Goal: Information Seeking & Learning: Check status

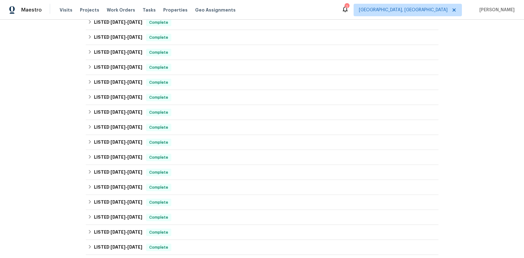
scroll to position [28, 0]
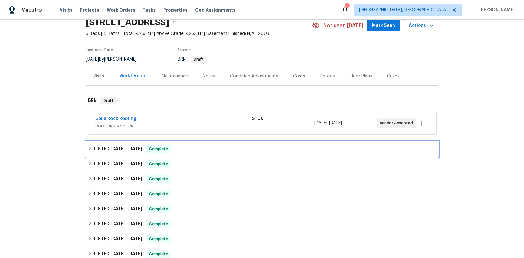
click at [115, 149] on span "[DATE]" at bounding box center [117, 148] width 15 height 4
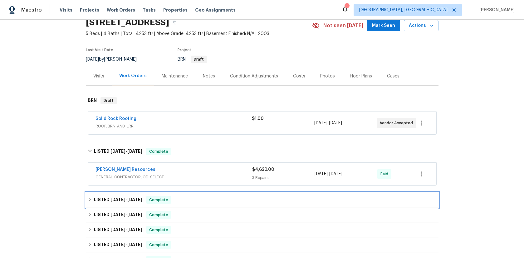
click at [110, 198] on span "[DATE]" at bounding box center [117, 199] width 15 height 4
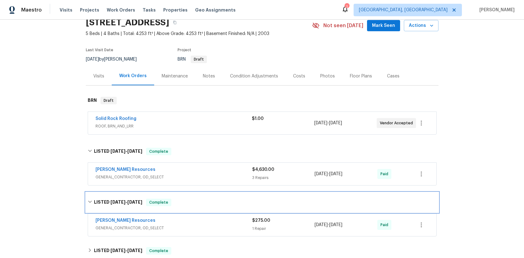
scroll to position [81, 0]
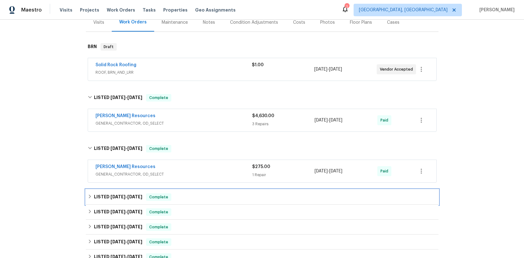
click at [110, 197] on span "[DATE]" at bounding box center [117, 196] width 15 height 4
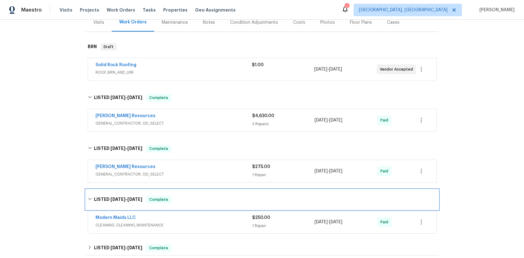
scroll to position [130, 0]
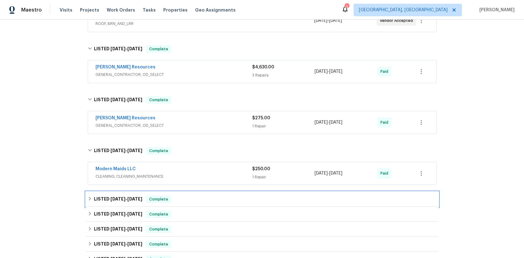
click at [115, 200] on span "[DATE]" at bounding box center [117, 199] width 15 height 4
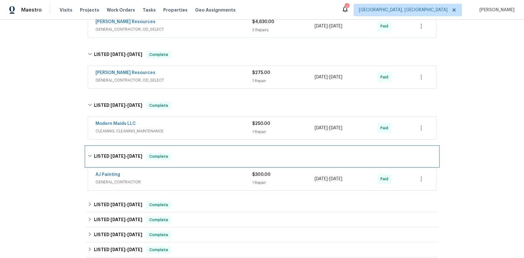
scroll to position [176, 0]
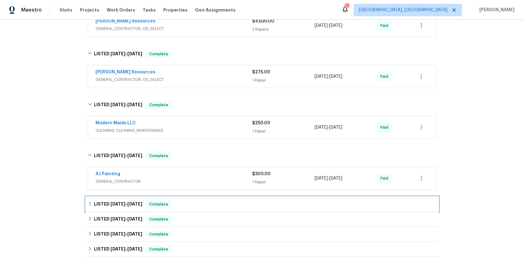
click at [119, 204] on span "4/8/25" at bounding box center [117, 204] width 15 height 4
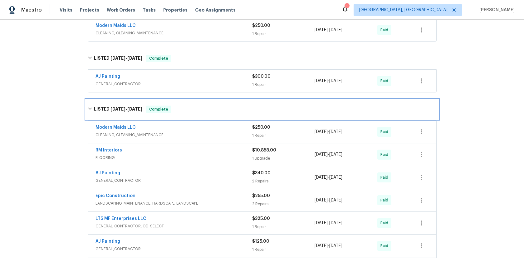
scroll to position [398, 0]
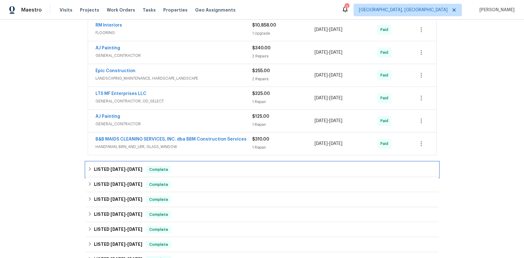
click at [110, 169] on span "3/4/25" at bounding box center [117, 169] width 15 height 4
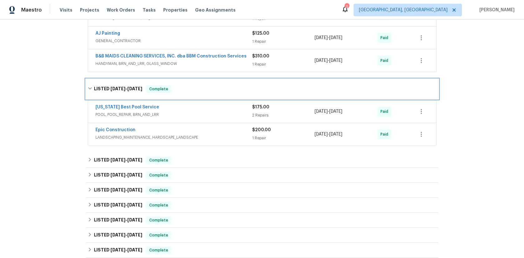
scroll to position [500, 0]
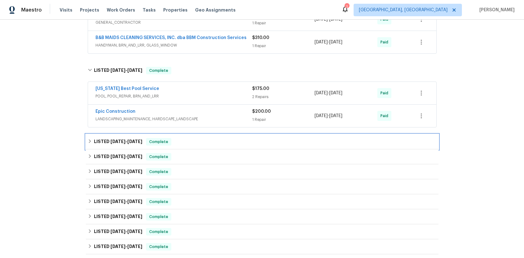
click at [113, 142] on span "1/15/25" at bounding box center [117, 141] width 15 height 4
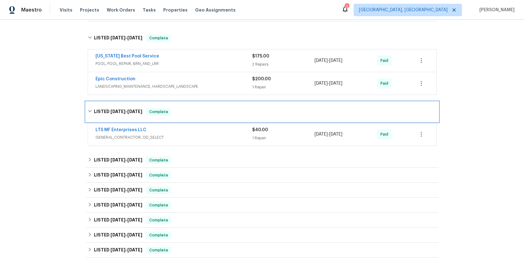
scroll to position [538, 0]
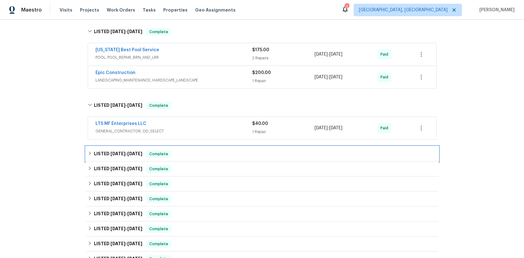
click at [116, 153] on span "1/15/25" at bounding box center [117, 153] width 15 height 4
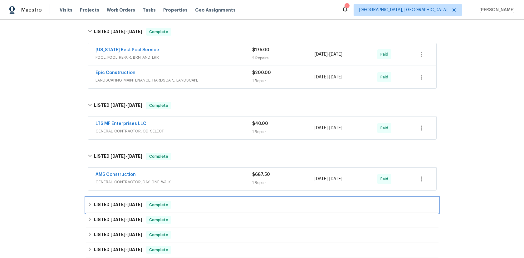
click at [115, 203] on span "[DATE]" at bounding box center [117, 204] width 15 height 4
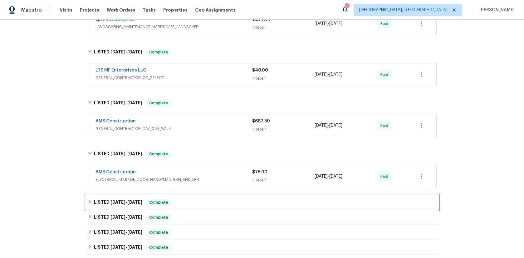
click at [126, 200] on span "10/24/24 - 10/28/24" at bounding box center [126, 202] width 32 height 4
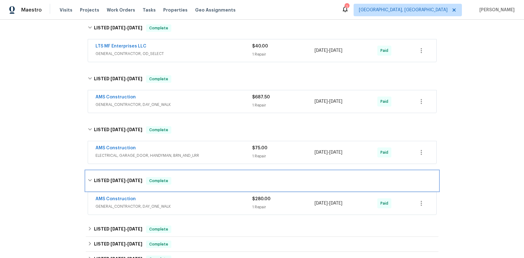
scroll to position [644, 0]
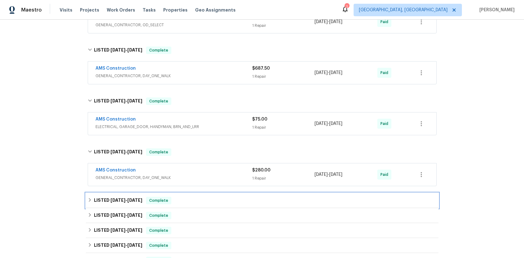
click at [125, 201] on span "9/18/24 - 10/22/24" at bounding box center [126, 200] width 32 height 4
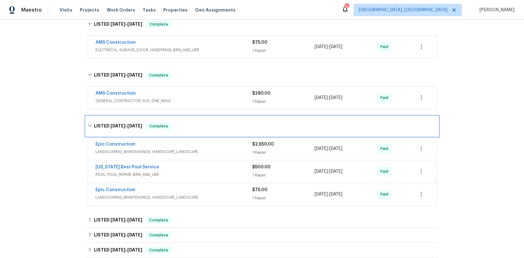
scroll to position [786, 0]
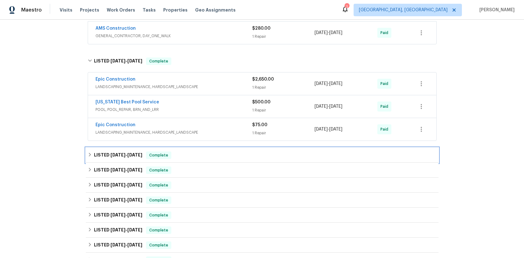
click at [116, 154] on span "8/14/24" at bounding box center [117, 155] width 15 height 4
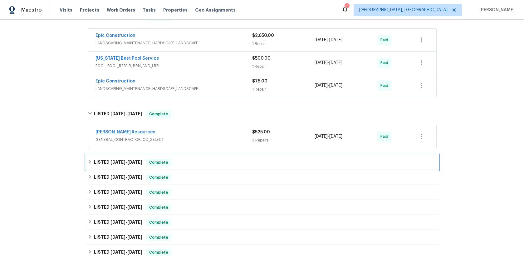
click at [110, 161] on span "7/17/24" at bounding box center [117, 162] width 15 height 4
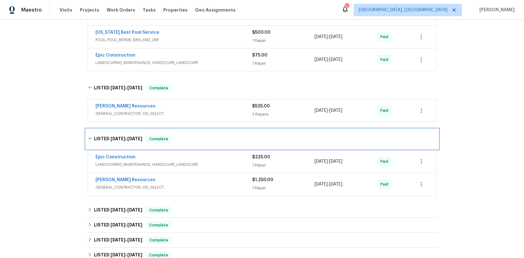
scroll to position [882, 0]
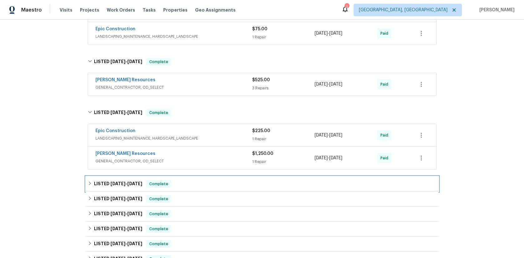
drag, startPoint x: 116, startPoint y: 183, endPoint x: 132, endPoint y: 183, distance: 16.2
click at [116, 183] on span "6/24/24" at bounding box center [117, 183] width 15 height 4
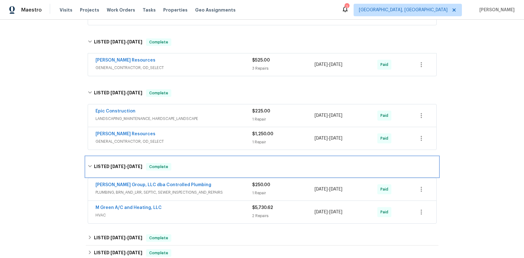
scroll to position [996, 0]
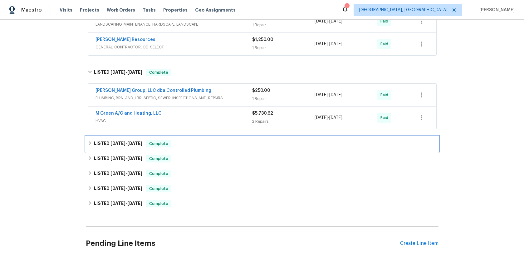
click at [117, 144] on span "6/16/24" at bounding box center [117, 143] width 15 height 4
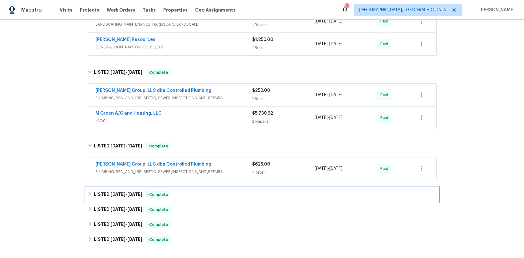
click at [129, 196] on h6 "LISTED 6/12/24 - 6/14/24" at bounding box center [118, 194] width 48 height 7
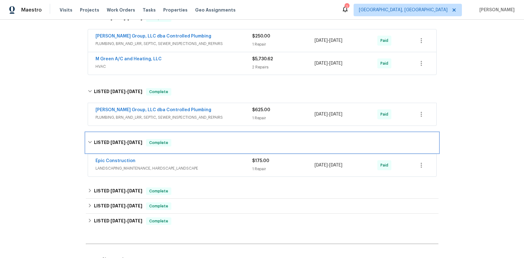
scroll to position [1051, 0]
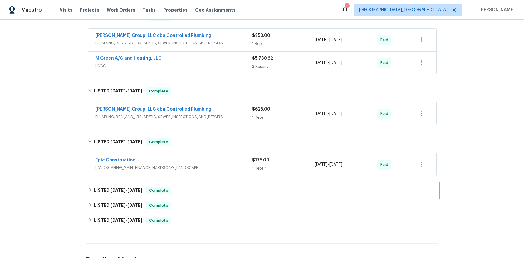
click at [126, 190] on span "4/18/24 - 5/18/24" at bounding box center [126, 190] width 32 height 4
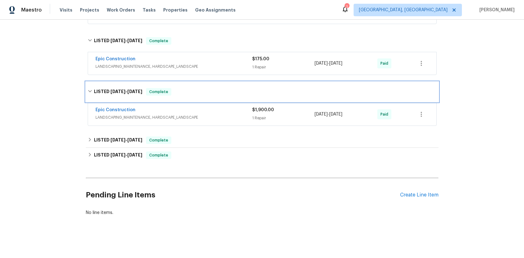
scroll to position [1153, 0]
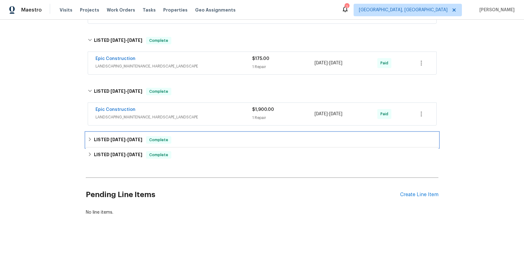
click at [125, 137] on span "4/18/24 - 4/22/24" at bounding box center [126, 139] width 32 height 4
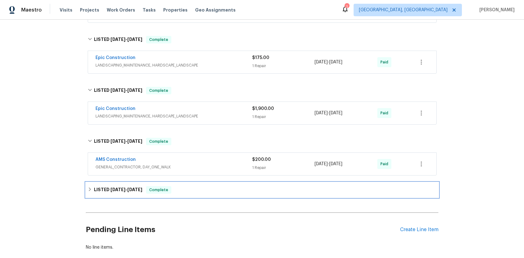
click at [122, 189] on span "4/16/24" at bounding box center [117, 189] width 15 height 4
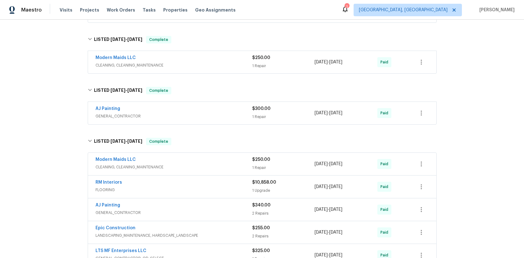
scroll to position [0, 0]
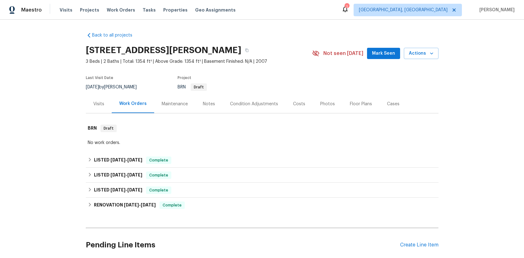
scroll to position [55, 0]
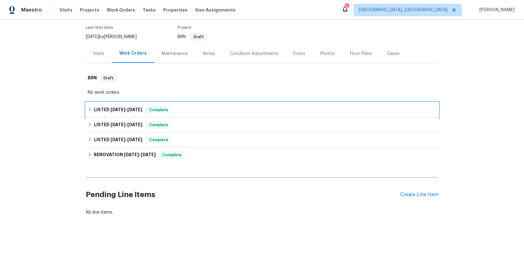
click at [101, 106] on h6 "LISTED [DATE] - [DATE]" at bounding box center [118, 109] width 48 height 7
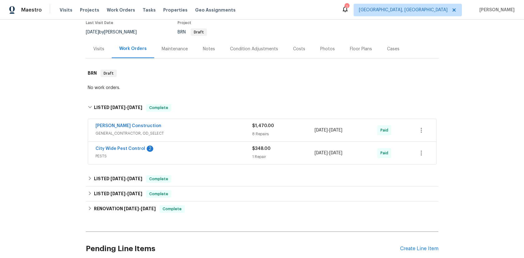
click at [122, 132] on span "GENERAL_CONTRACTOR, OD_SELECT" at bounding box center [173, 133] width 157 height 6
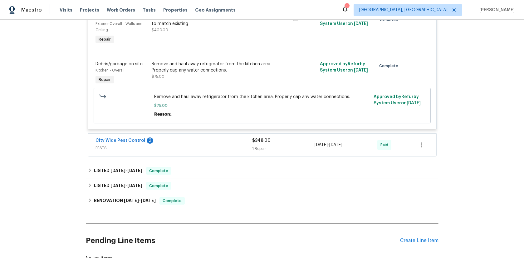
scroll to position [564, 0]
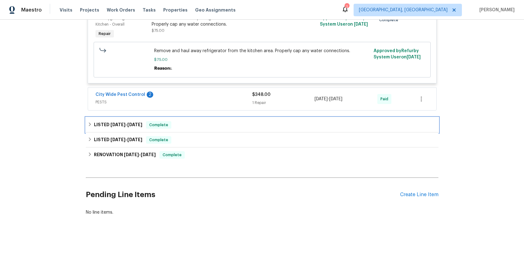
click at [120, 122] on span "[DATE]" at bounding box center [117, 124] width 15 height 4
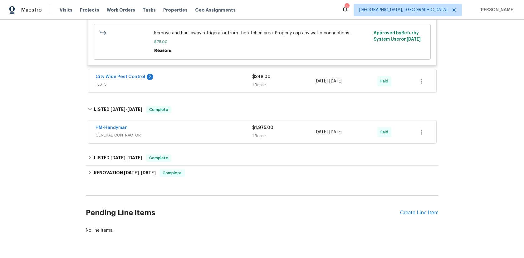
click at [131, 138] on span "GENERAL_CONTRACTOR" at bounding box center [173, 135] width 157 height 6
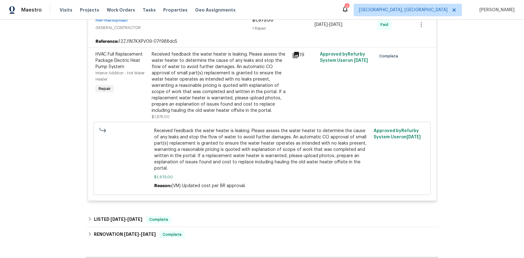
scroll to position [774, 0]
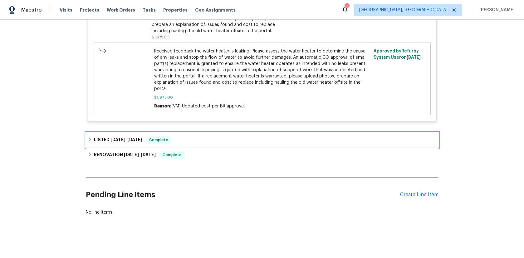
click at [122, 137] on span "[DATE]" at bounding box center [117, 139] width 15 height 4
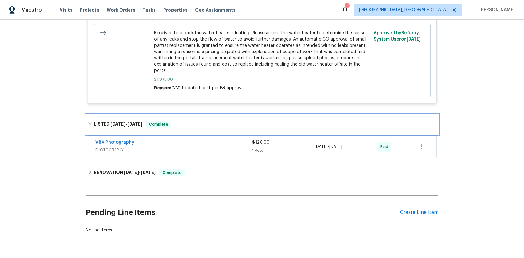
scroll to position [775, 0]
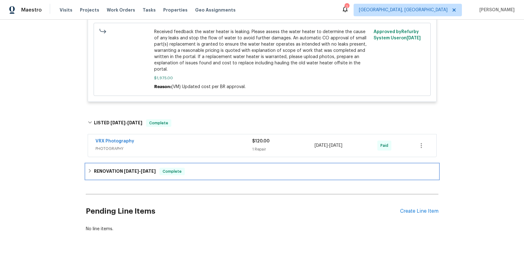
click at [132, 173] on span "[DATE]" at bounding box center [131, 171] width 15 height 4
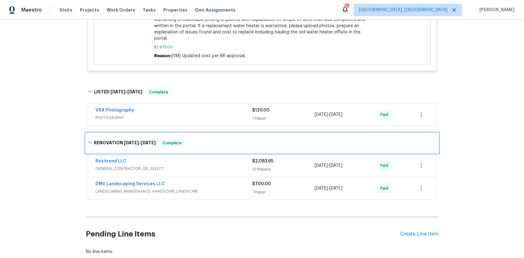
scroll to position [730, 0]
